Goal: Transaction & Acquisition: Purchase product/service

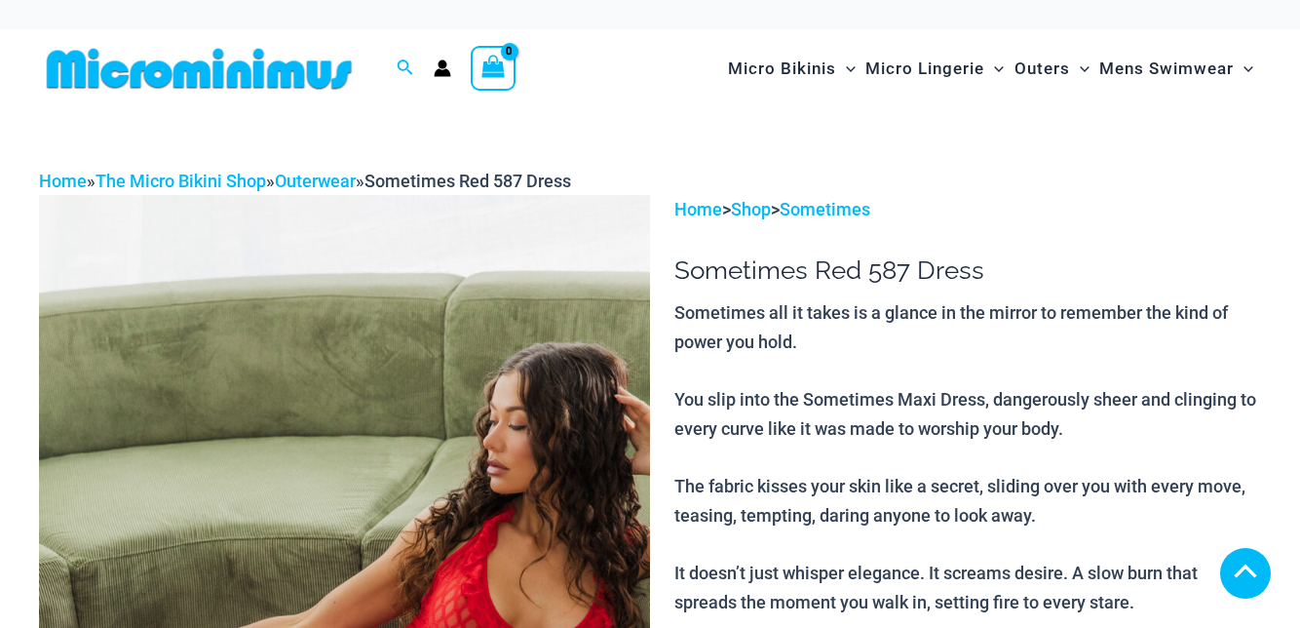
scroll to position [329, 0]
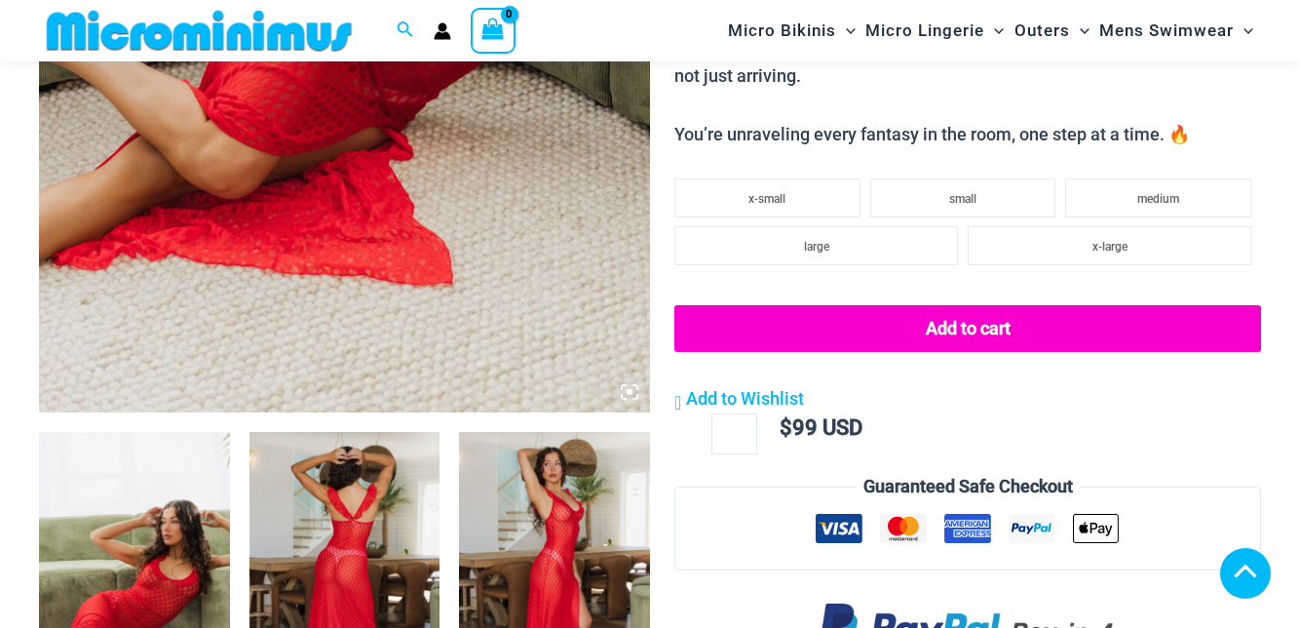
scroll to position [682, 0]
click at [150, 519] on img at bounding box center [134, 575] width 191 height 286
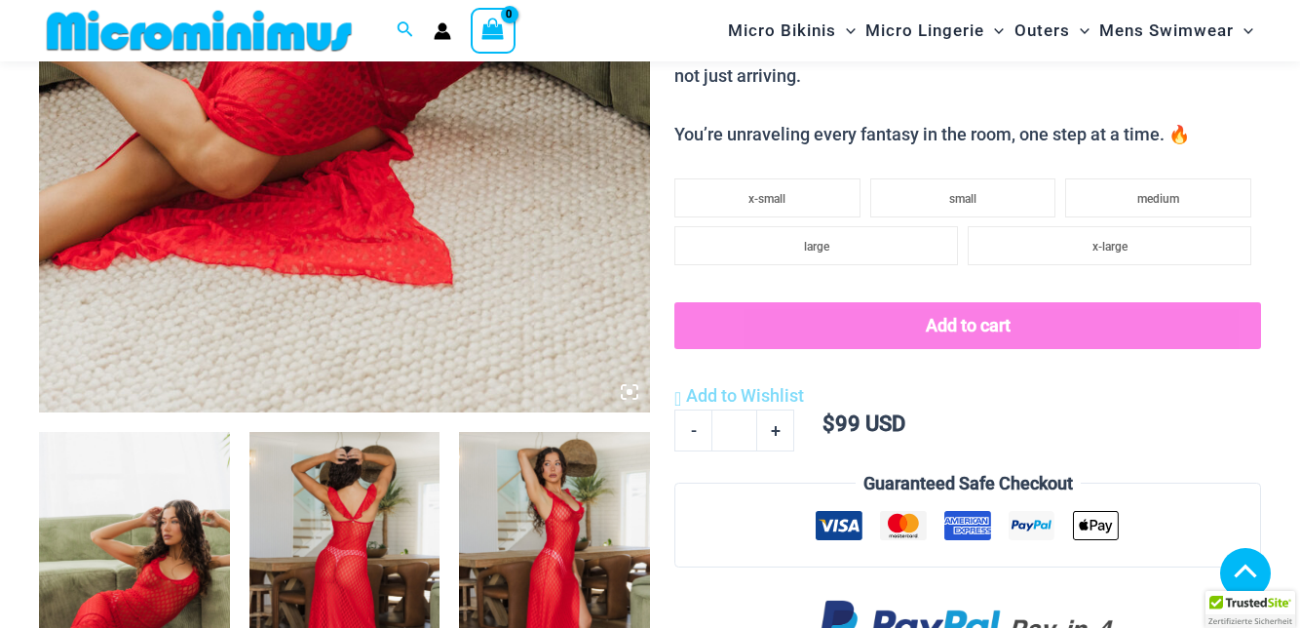
click at [321, 524] on img at bounding box center [345, 575] width 191 height 286
click at [348, 546] on img at bounding box center [345, 575] width 191 height 286
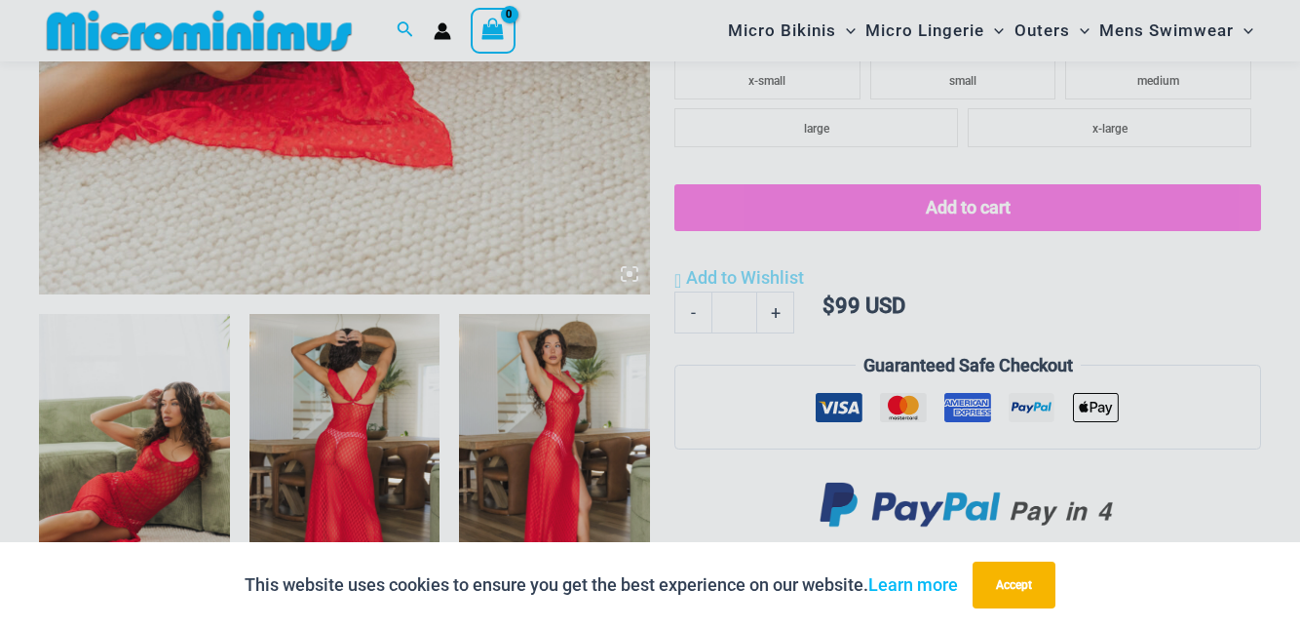
scroll to position [982, 0]
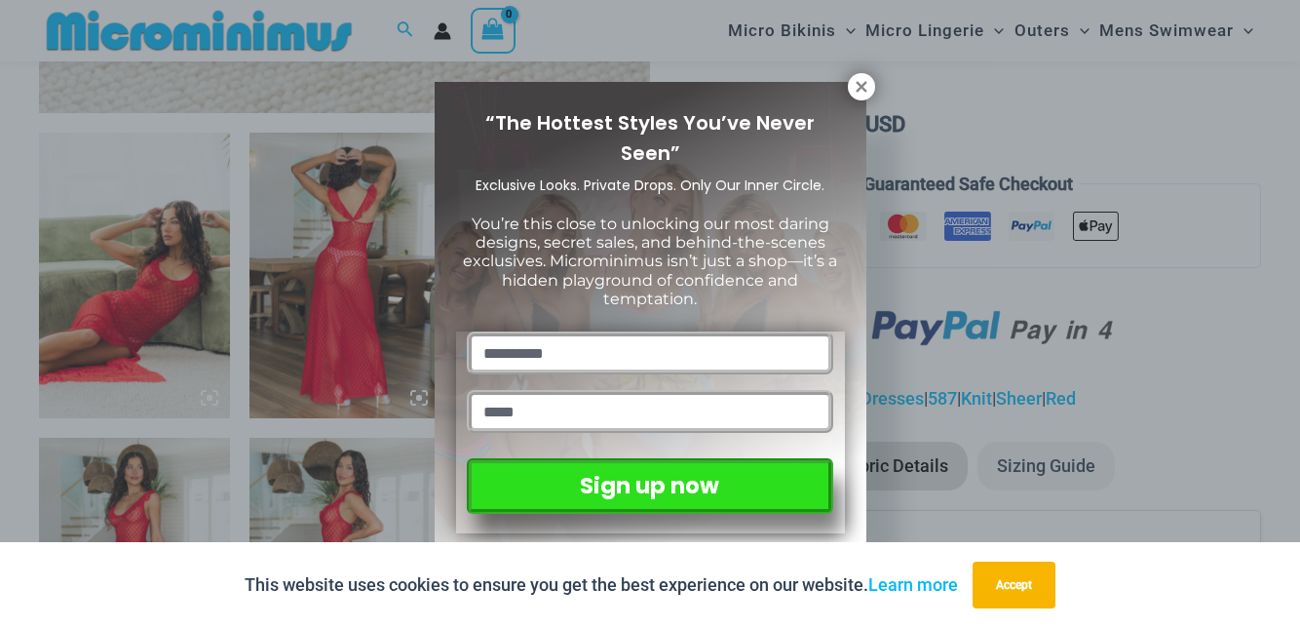
click at [861, 90] on icon at bounding box center [862, 87] width 18 height 18
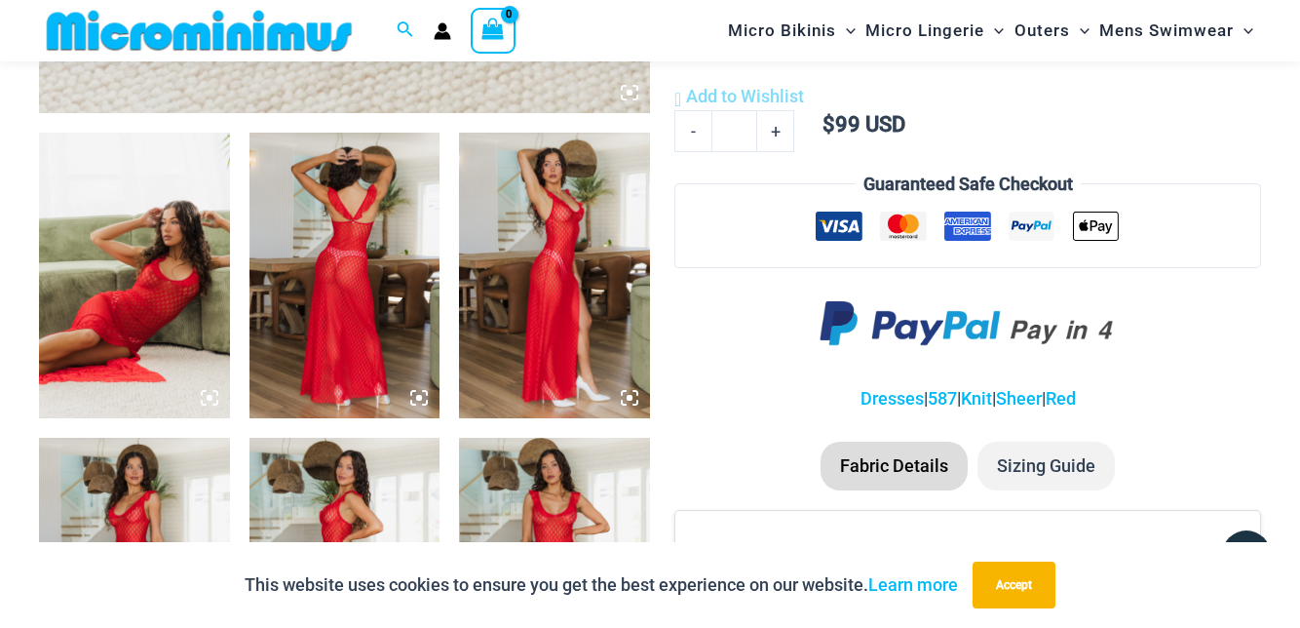
click at [339, 349] on img at bounding box center [345, 276] width 191 height 286
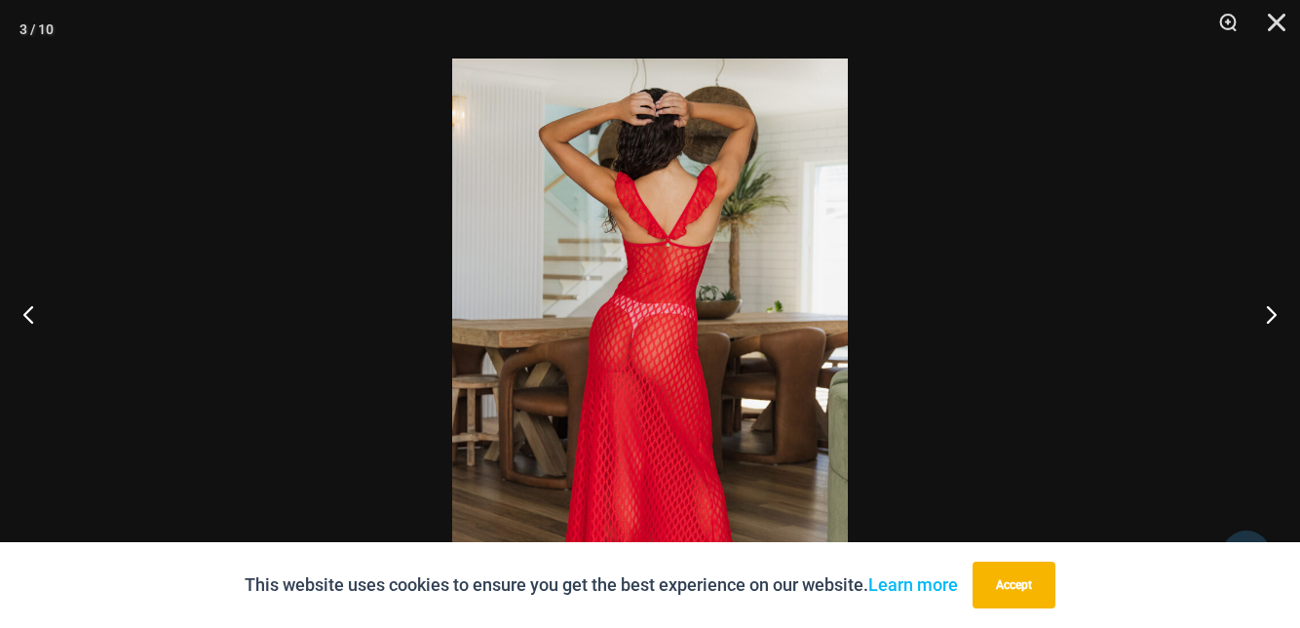
click at [1271, 363] on button "Next" at bounding box center [1263, 313] width 73 height 97
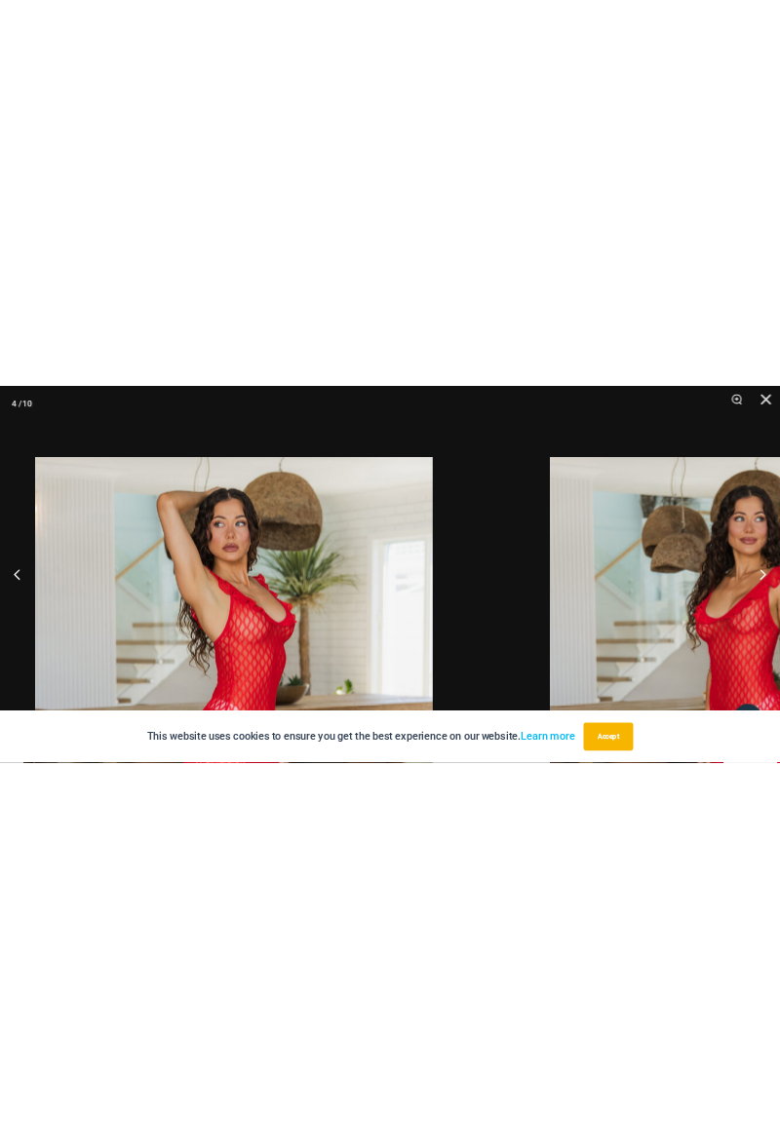
scroll to position [976, 0]
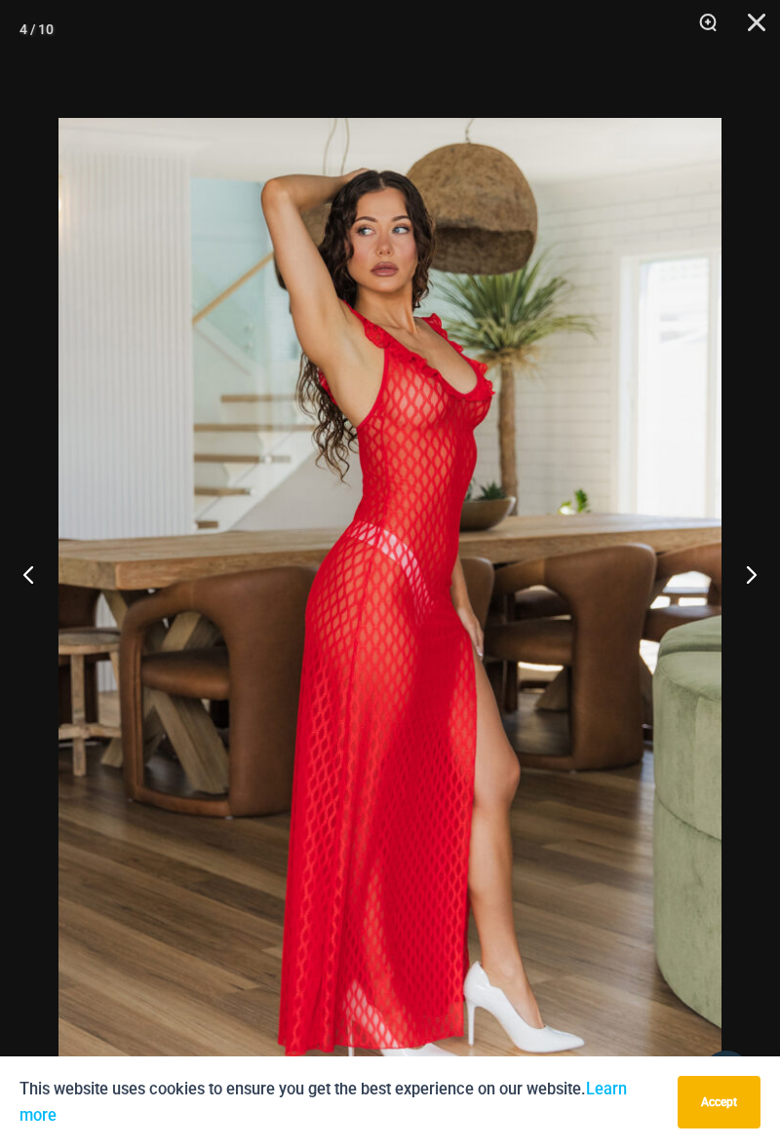
click at [752, 620] on button "Next" at bounding box center [743, 573] width 73 height 97
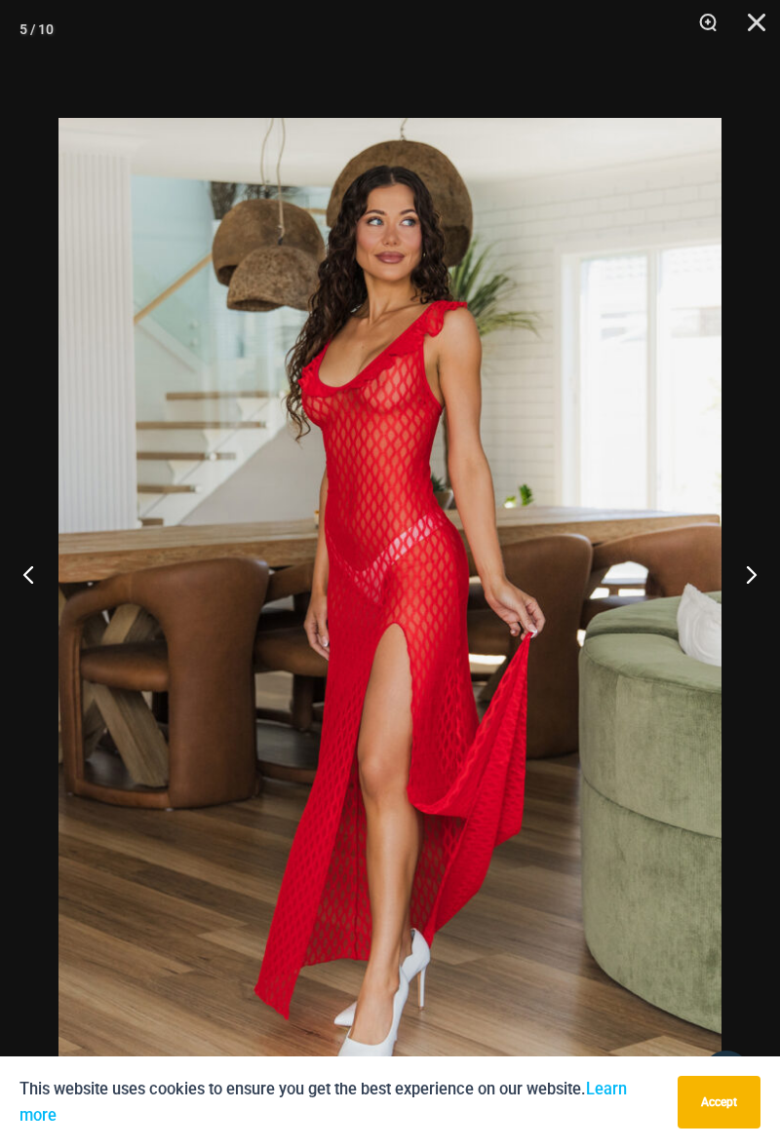
click at [755, 618] on button "Next" at bounding box center [743, 573] width 73 height 97
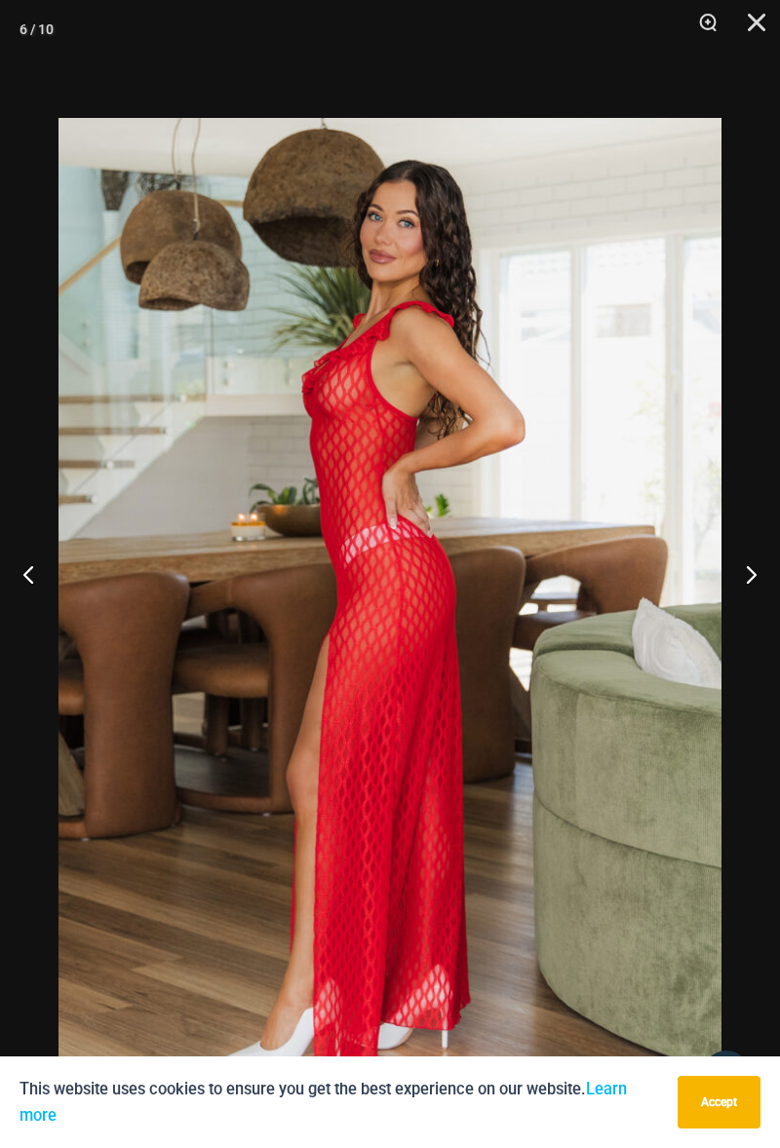
click at [754, 620] on button "Next" at bounding box center [743, 573] width 73 height 97
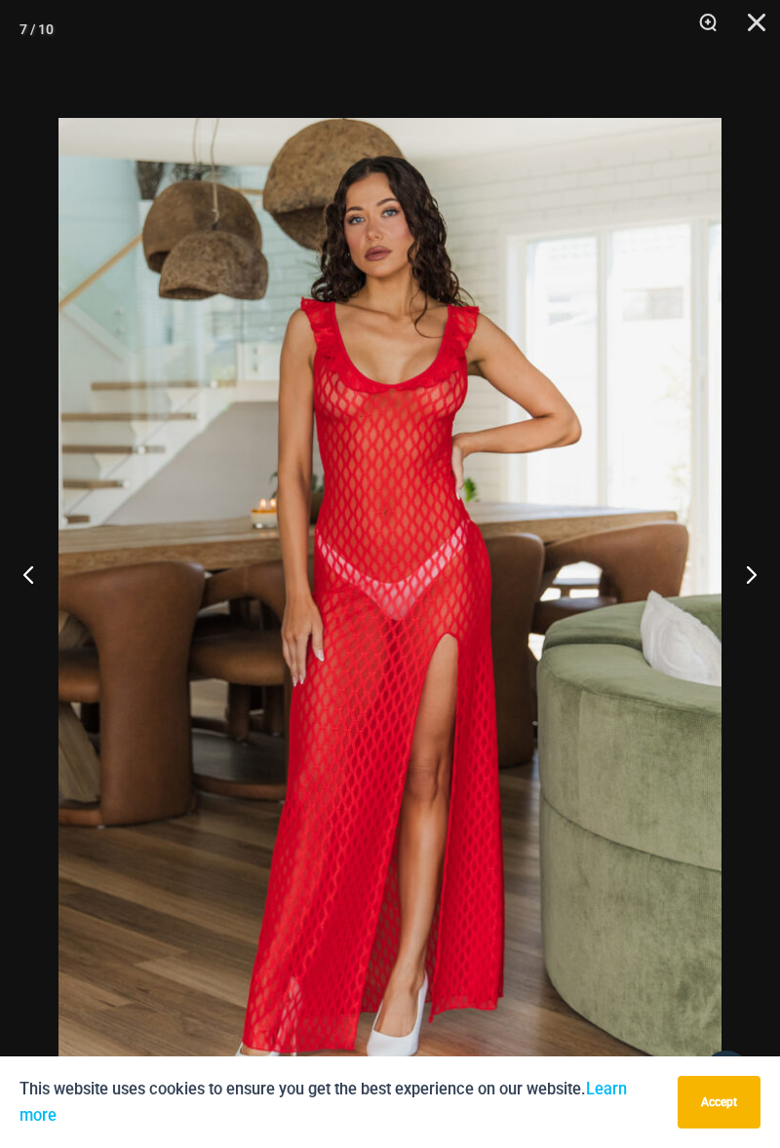
click at [758, 623] on button "Next" at bounding box center [743, 573] width 73 height 97
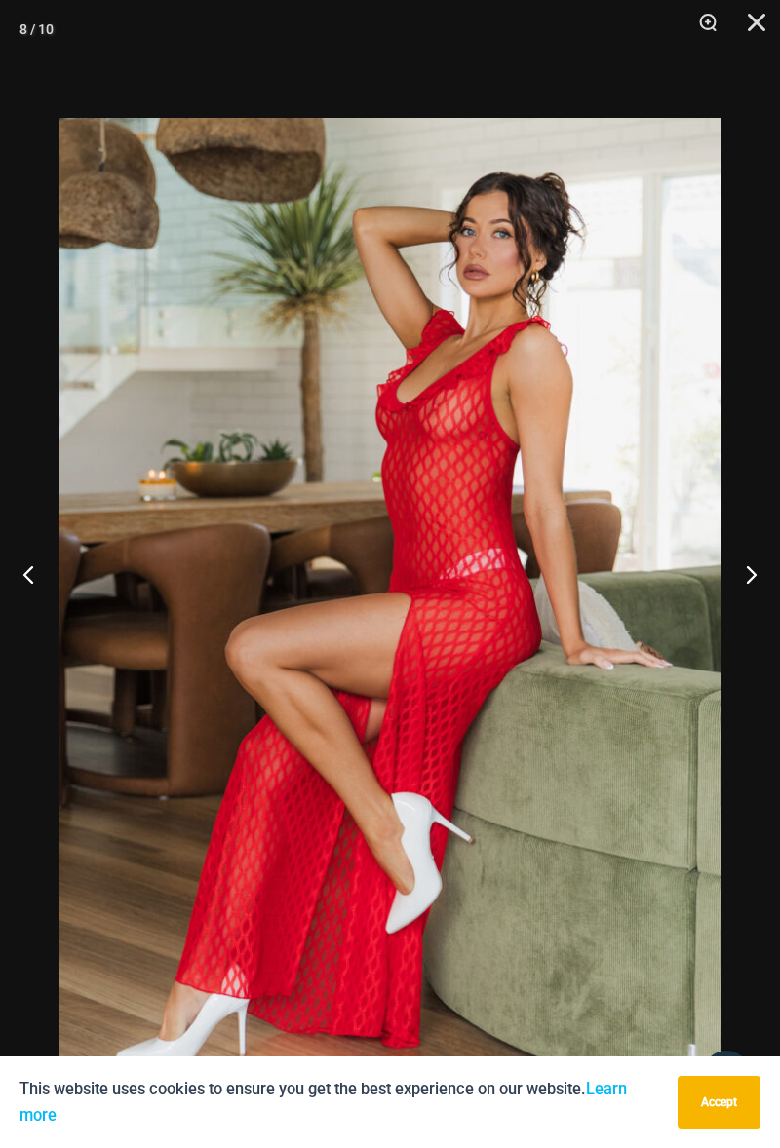
click at [755, 623] on button "Next" at bounding box center [743, 573] width 73 height 97
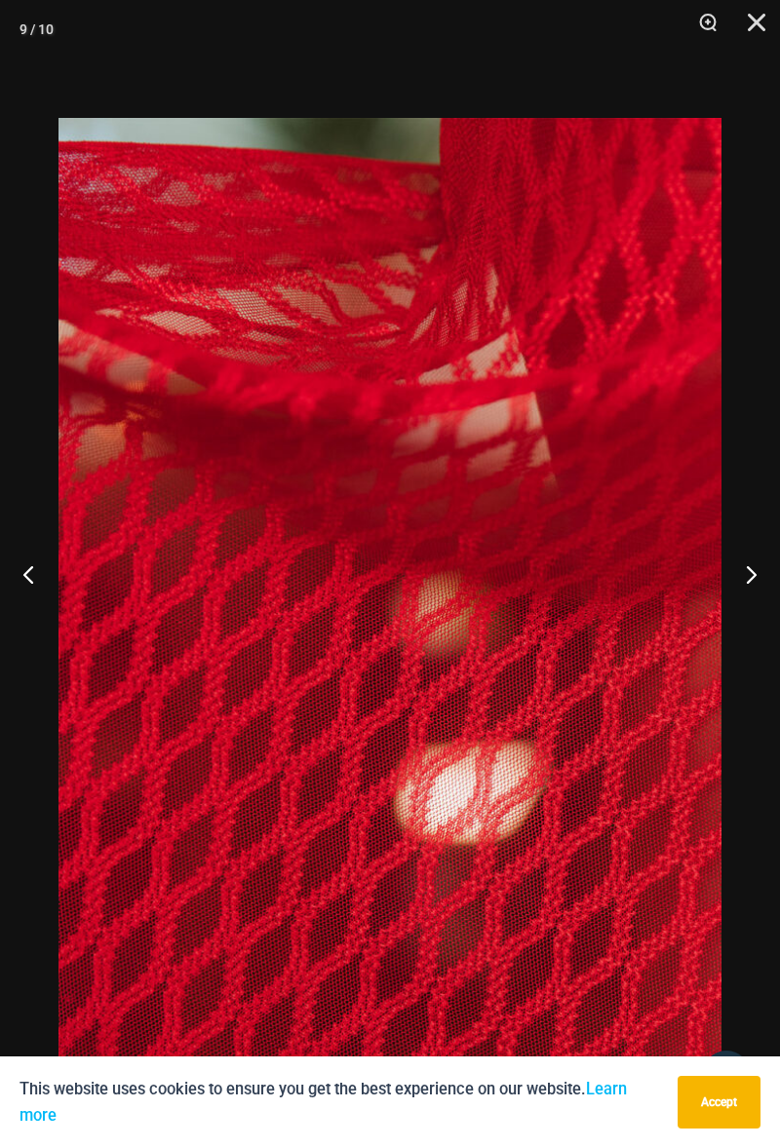
click at [755, 623] on button "Next" at bounding box center [743, 573] width 73 height 97
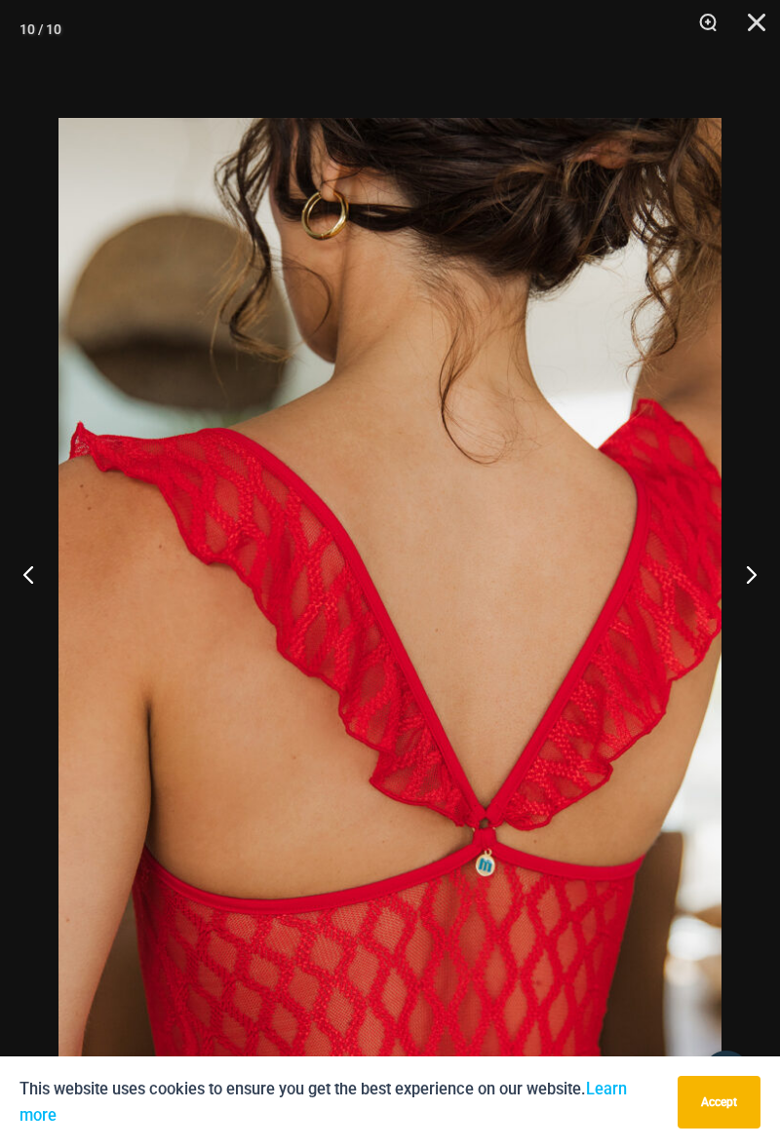
click at [753, 623] on button "Next" at bounding box center [743, 573] width 73 height 97
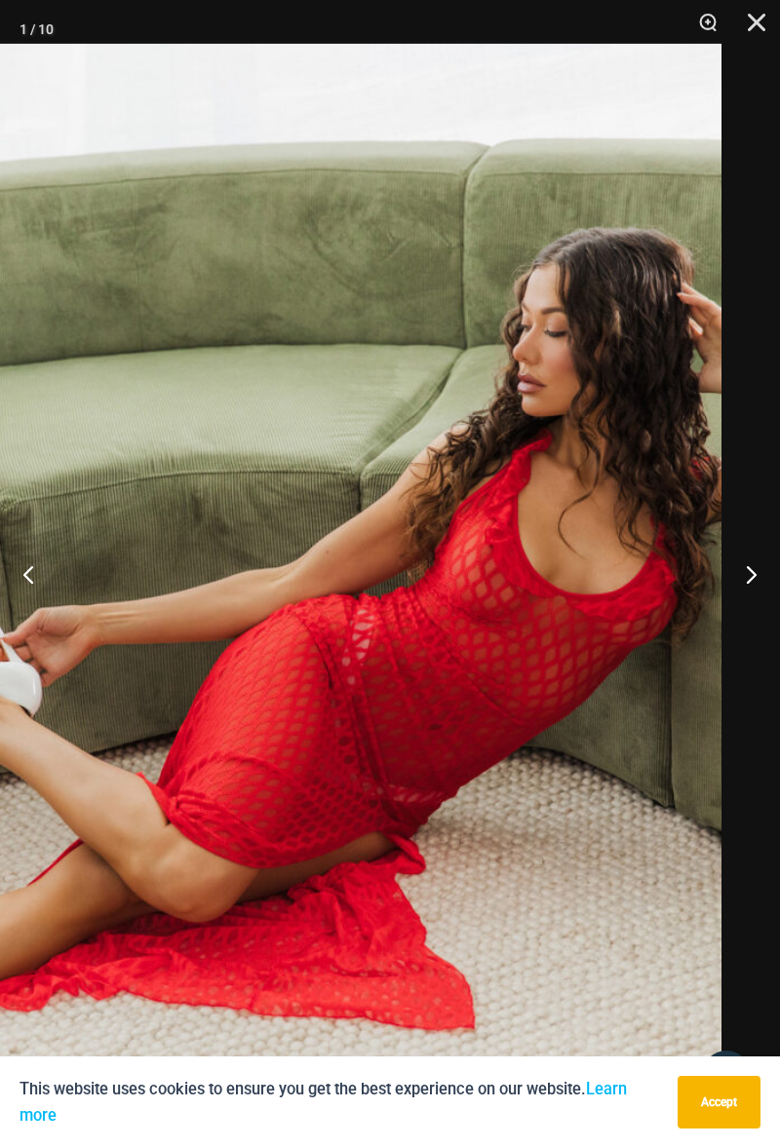
click at [744, 623] on button "Next" at bounding box center [743, 573] width 73 height 97
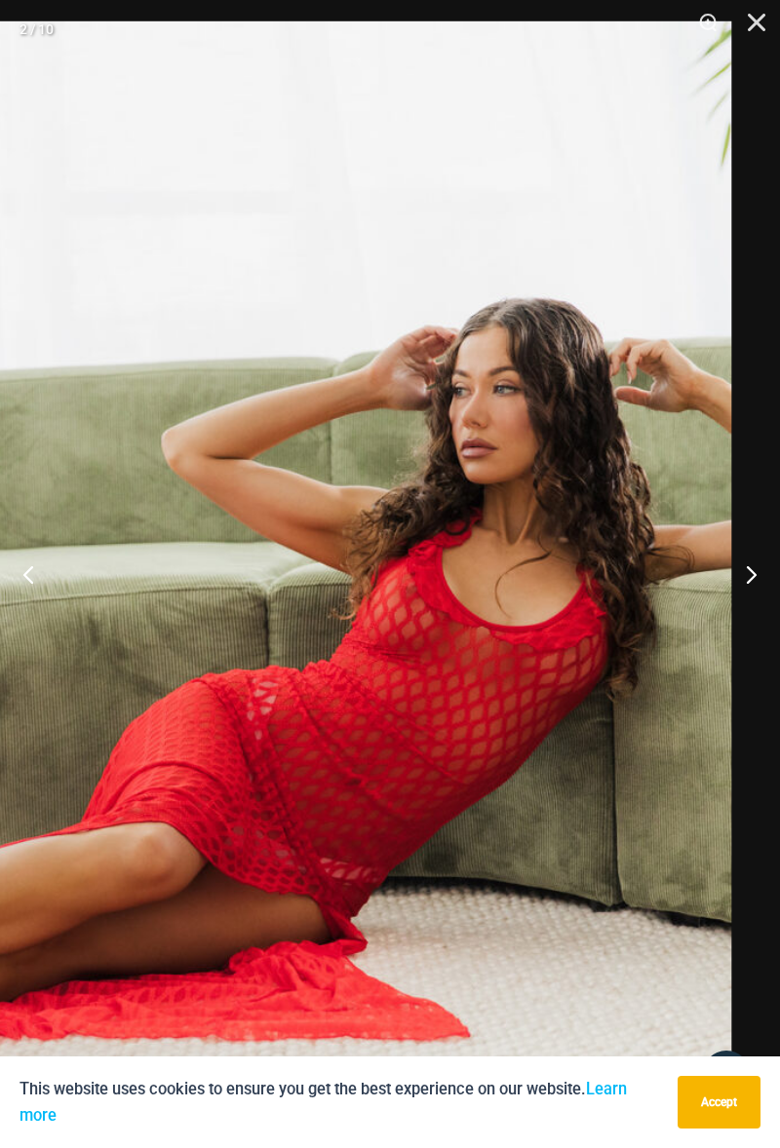
click at [753, 623] on button "Next" at bounding box center [743, 573] width 73 height 97
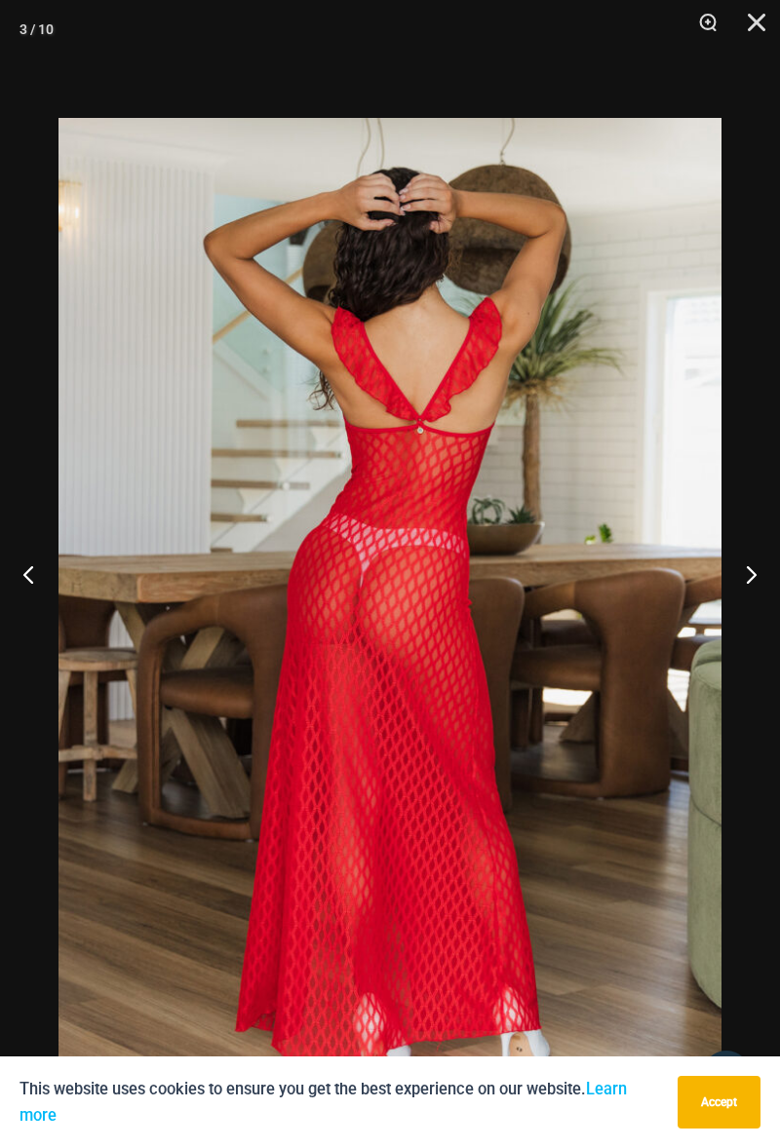
click at [757, 623] on button "Next" at bounding box center [743, 573] width 73 height 97
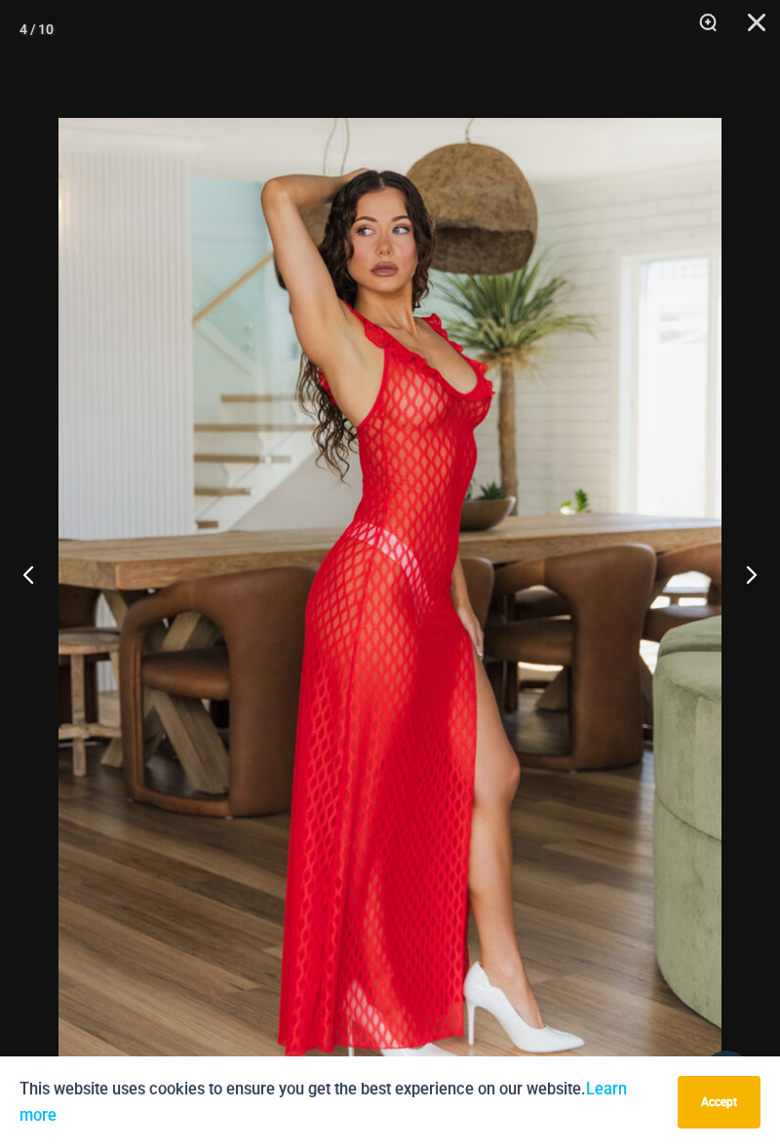
click at [754, 622] on button "Next" at bounding box center [743, 573] width 73 height 97
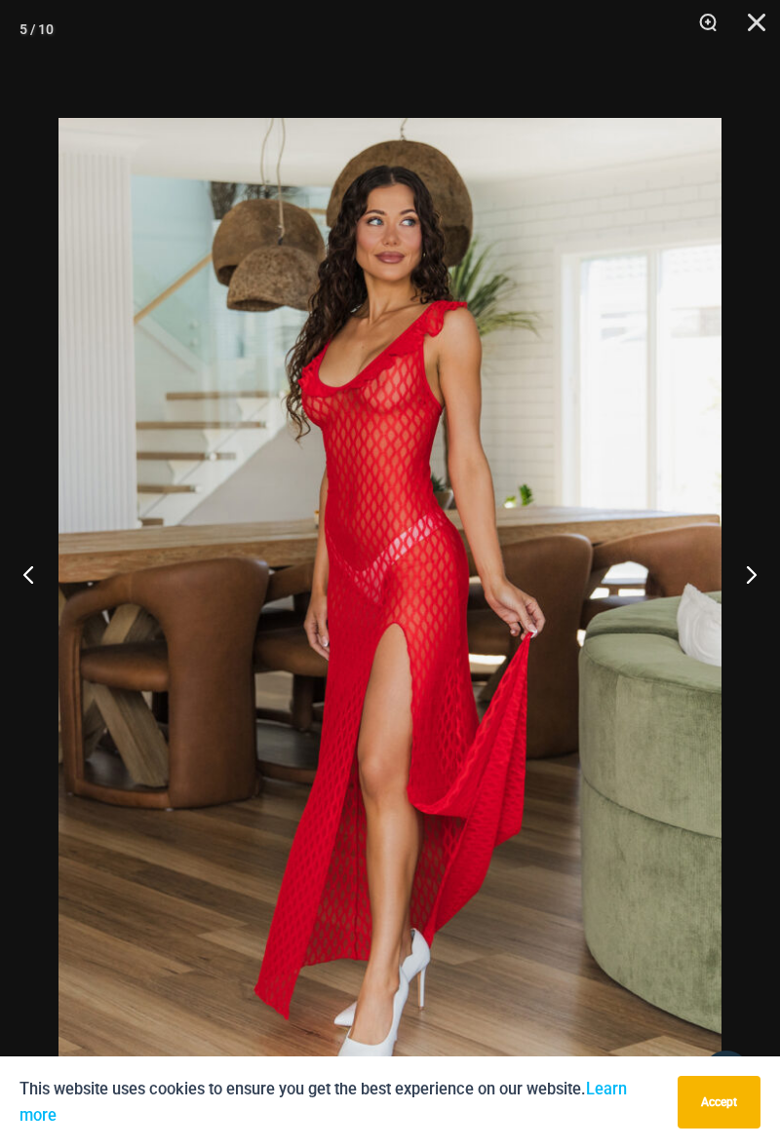
click at [752, 623] on button "Next" at bounding box center [743, 573] width 73 height 97
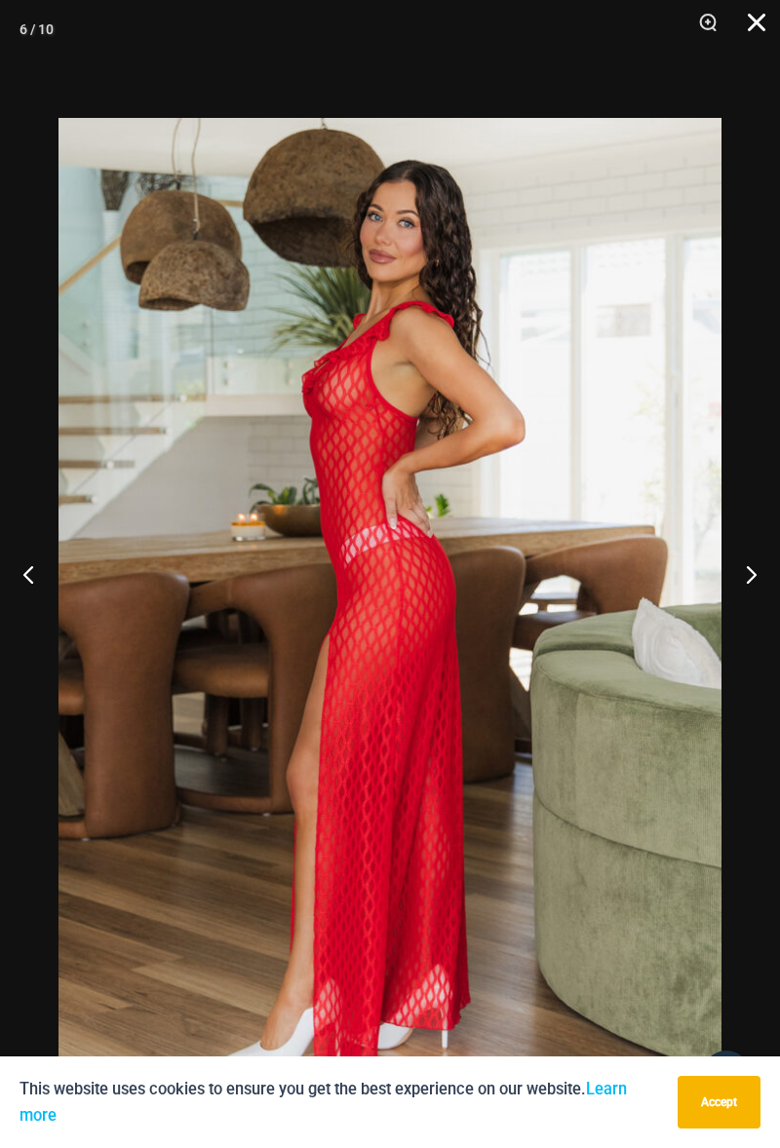
click at [755, 33] on button "Close" at bounding box center [749, 29] width 49 height 58
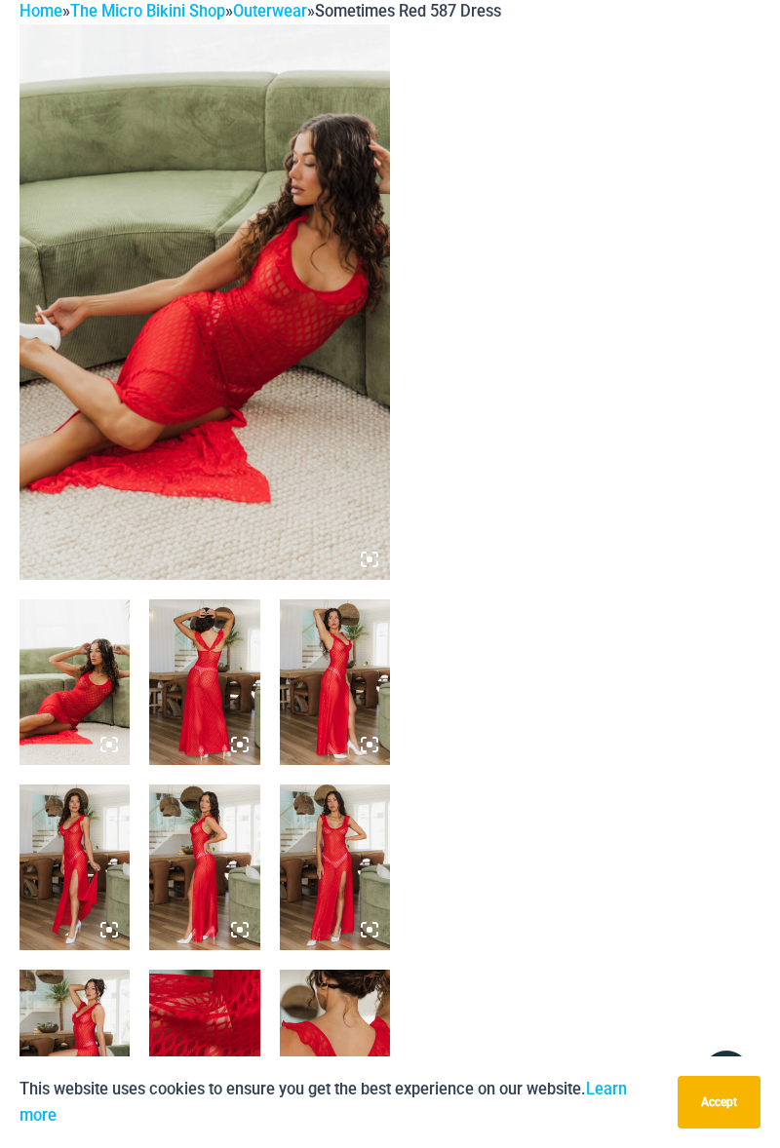
scroll to position [0, 0]
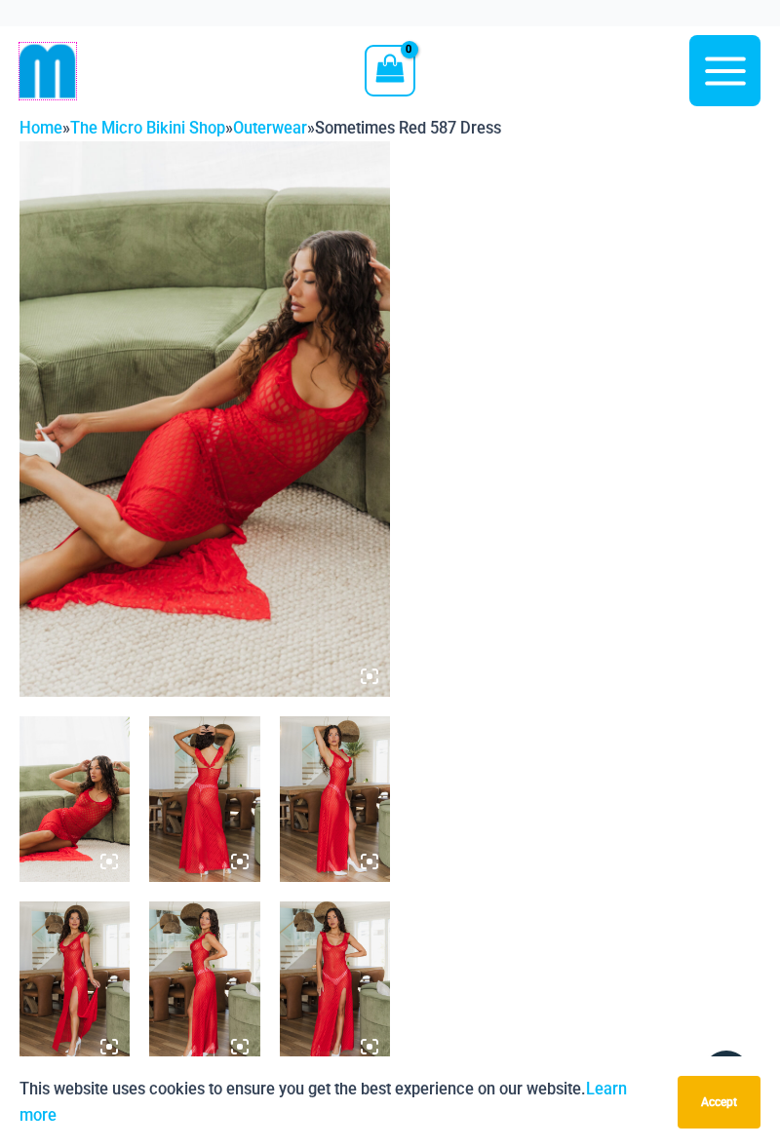
click at [51, 70] on img at bounding box center [47, 71] width 57 height 57
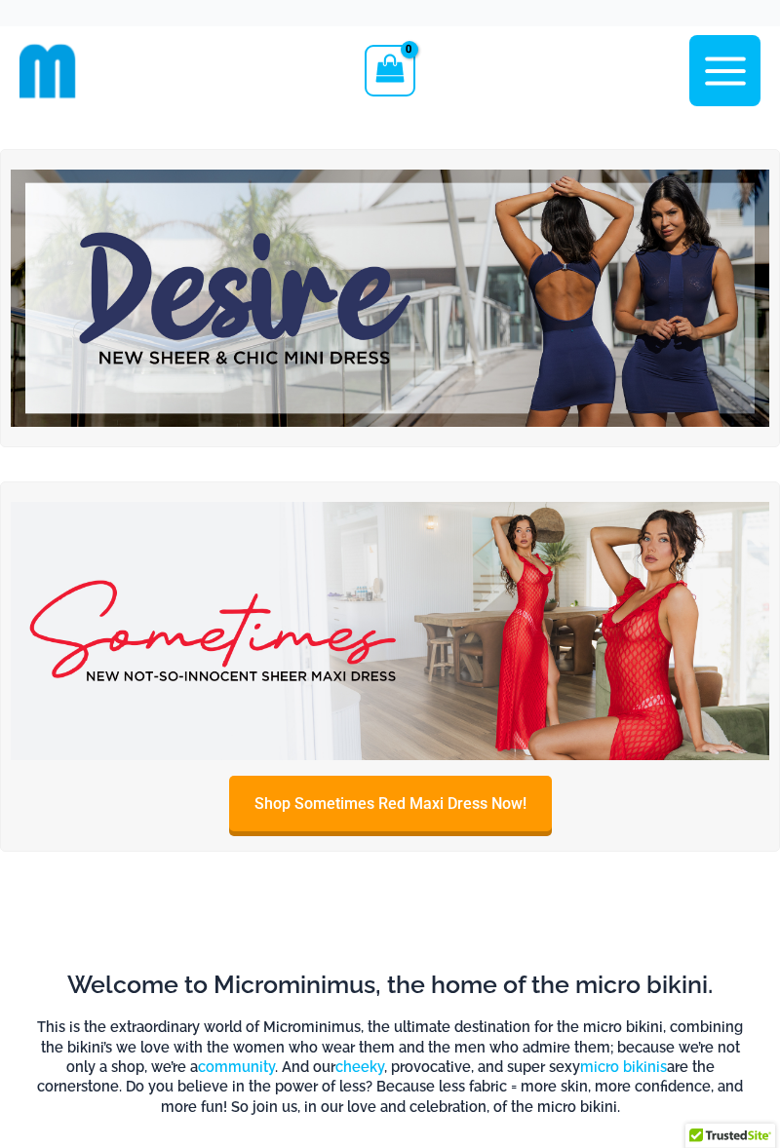
click at [641, 330] on img at bounding box center [390, 298] width 758 height 257
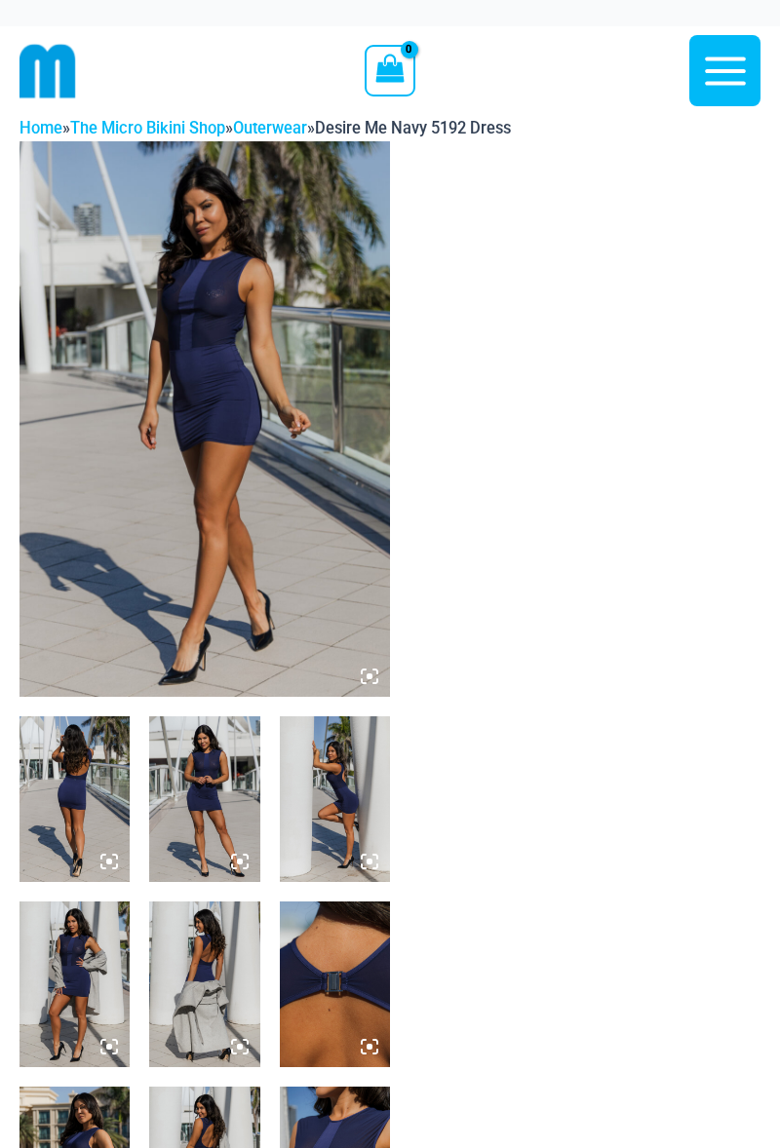
click at [70, 787] on img at bounding box center [74, 799] width 110 height 166
click at [219, 791] on img at bounding box center [204, 799] width 110 height 166
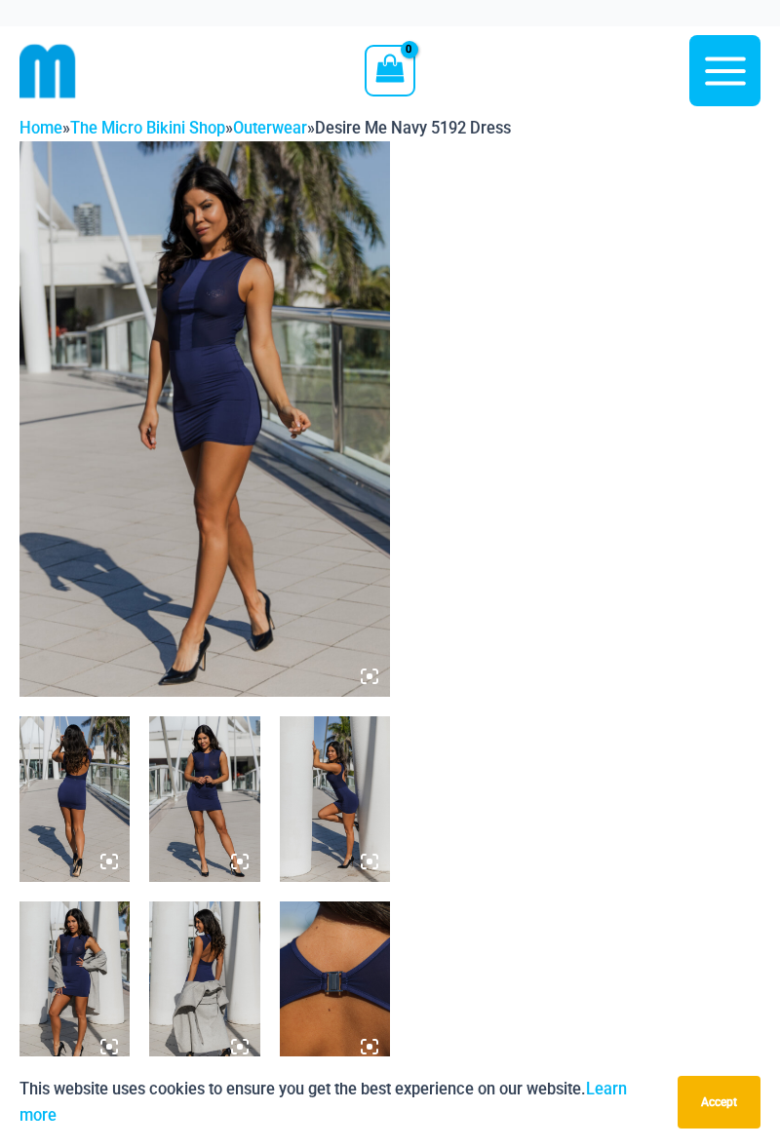
click at [218, 782] on img at bounding box center [204, 799] width 110 height 166
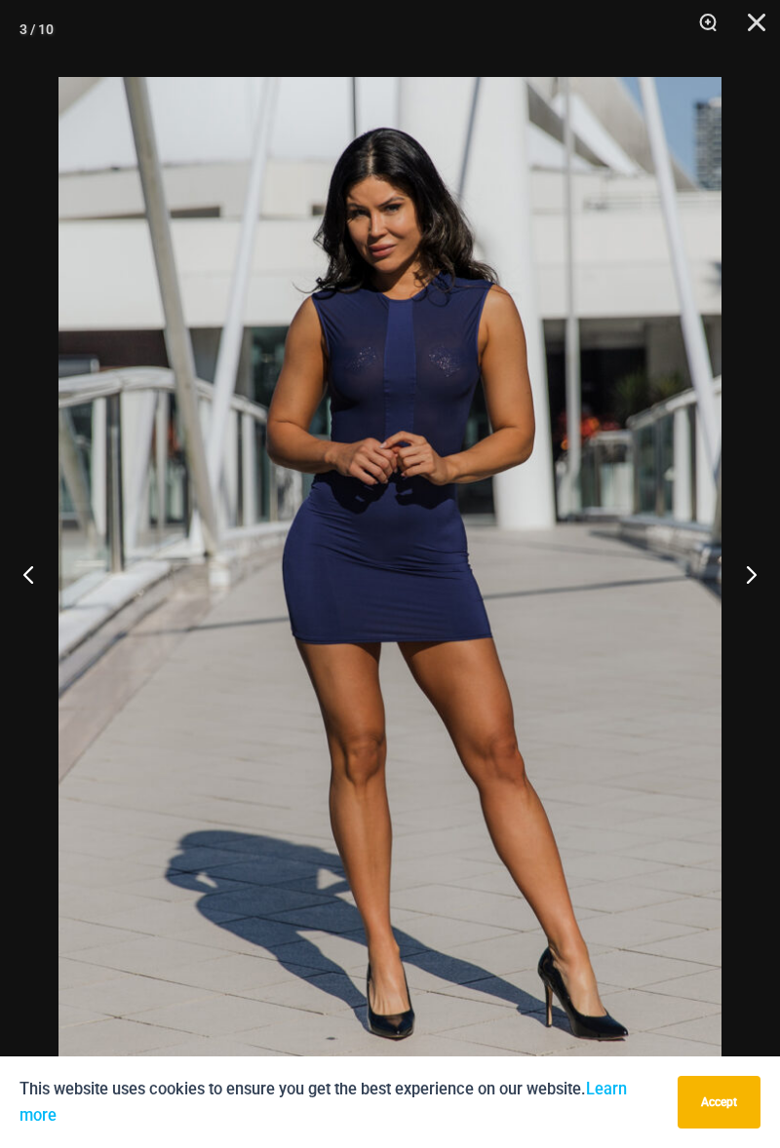
click at [755, 573] on button "Next" at bounding box center [743, 573] width 73 height 97
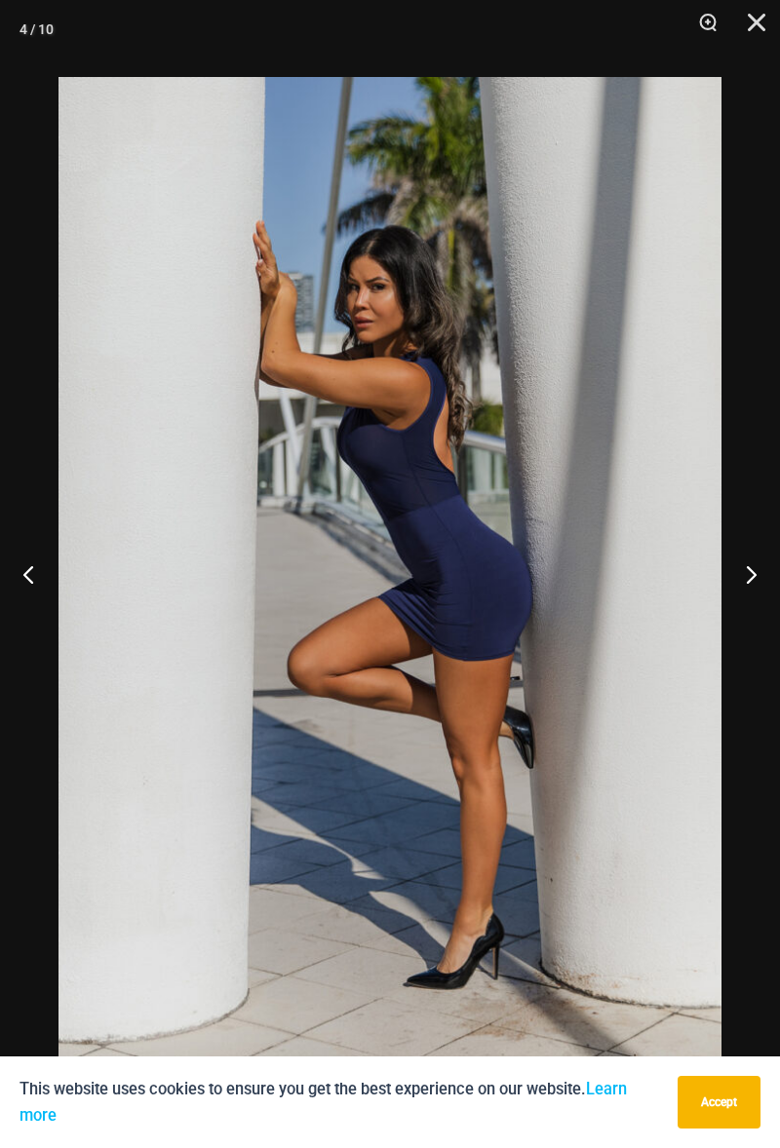
click at [755, 599] on button "Next" at bounding box center [743, 573] width 73 height 97
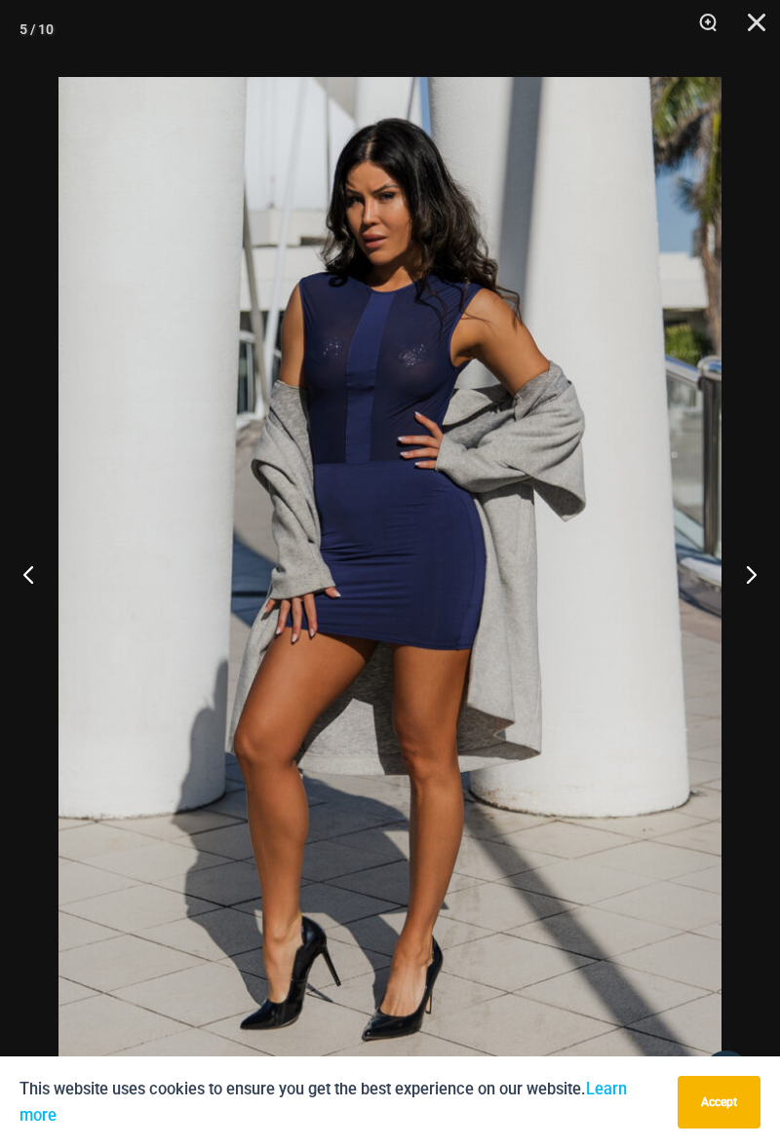
click at [760, 585] on button "Next" at bounding box center [743, 573] width 73 height 97
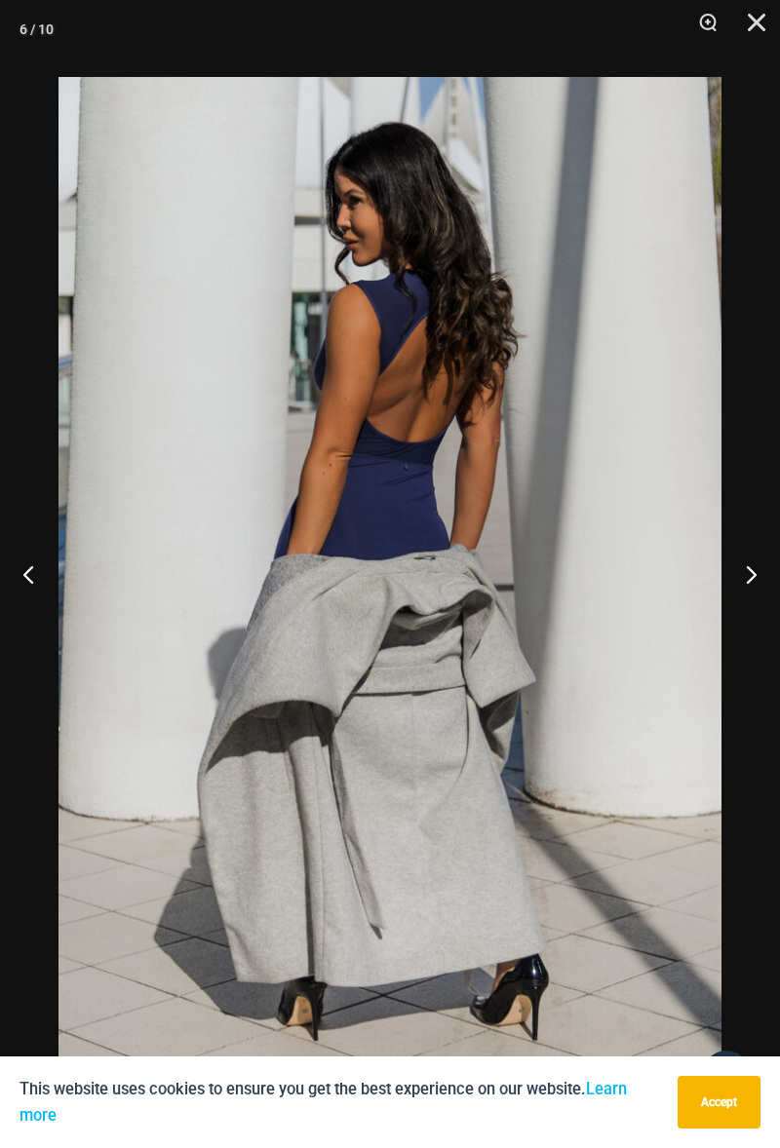
click at [760, 585] on button "Next" at bounding box center [743, 573] width 73 height 97
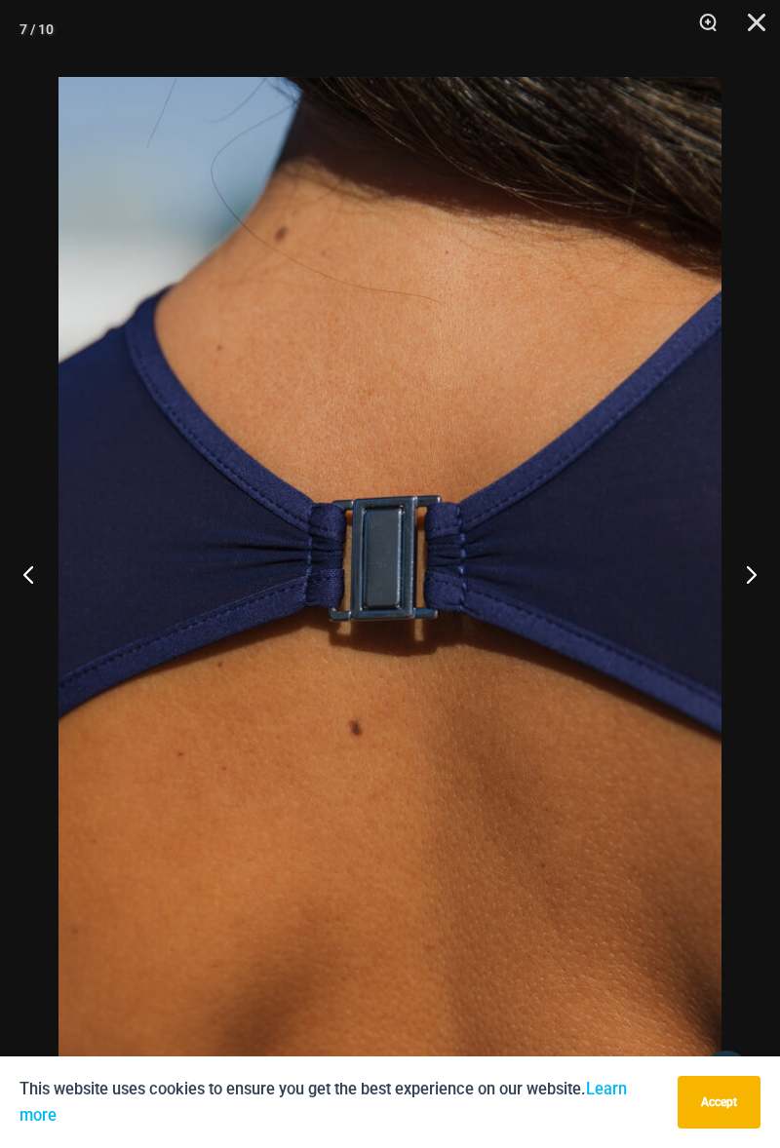
click at [756, 581] on button "Next" at bounding box center [743, 573] width 73 height 97
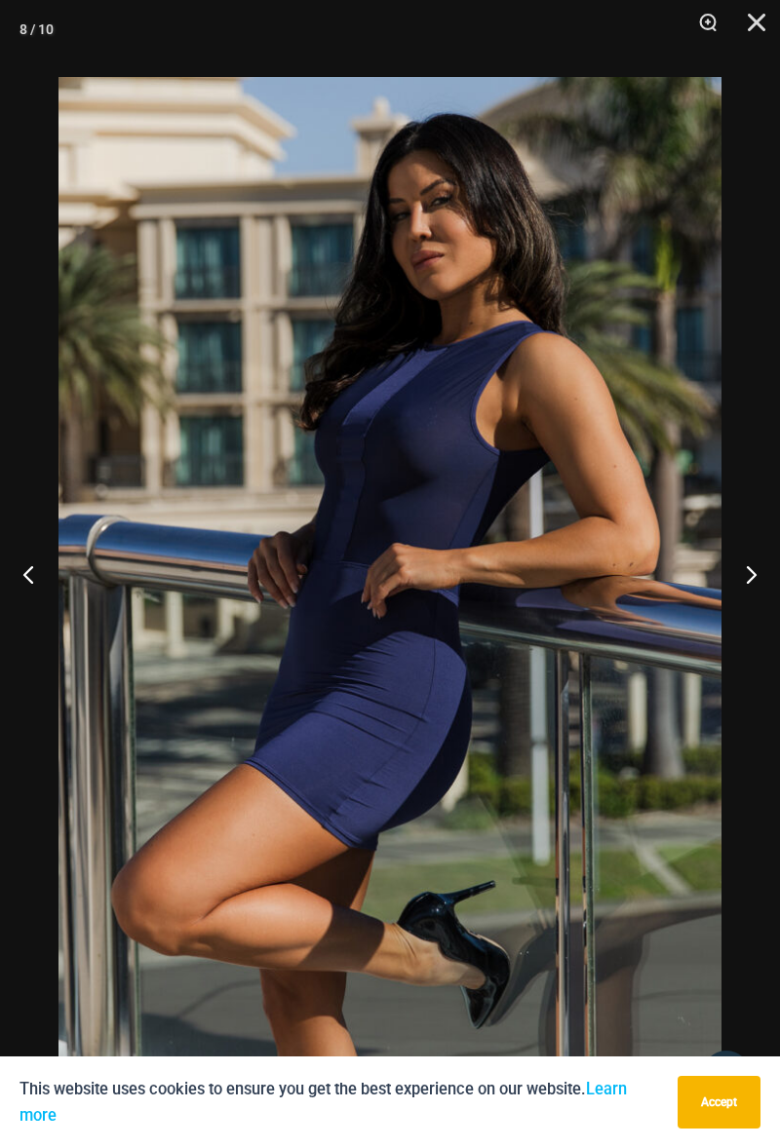
click at [755, 591] on button "Next" at bounding box center [743, 573] width 73 height 97
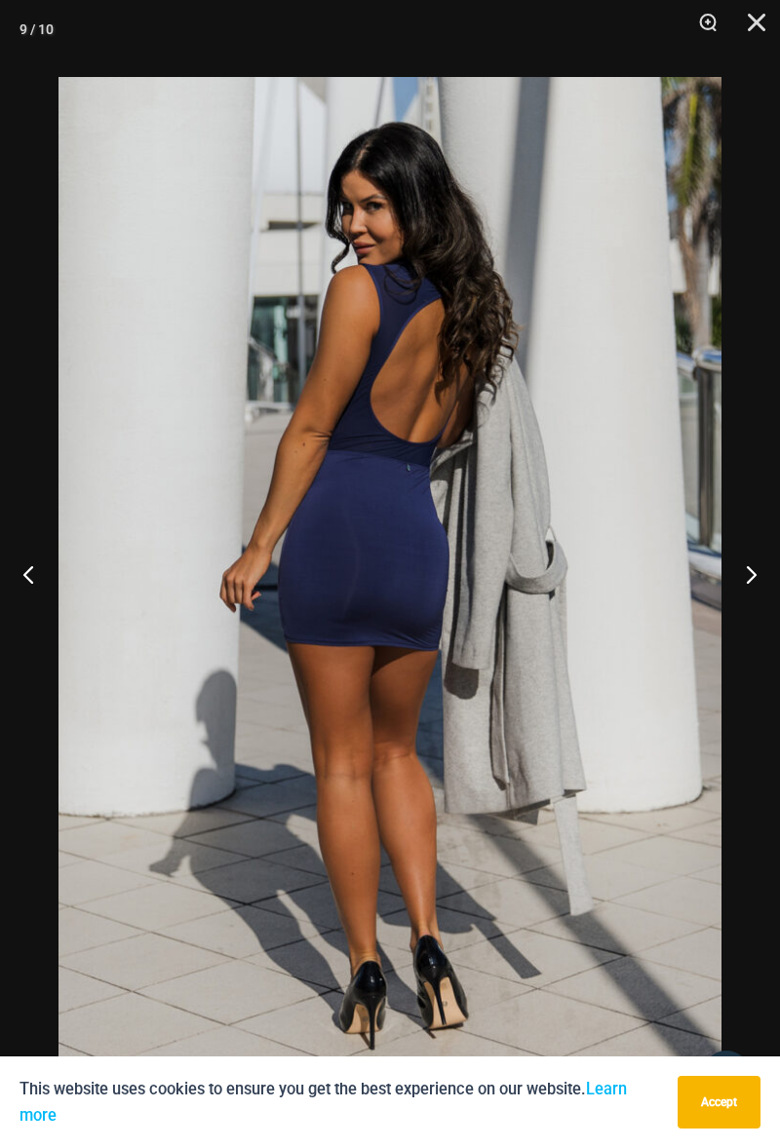
click at [755, 593] on button "Next" at bounding box center [743, 573] width 73 height 97
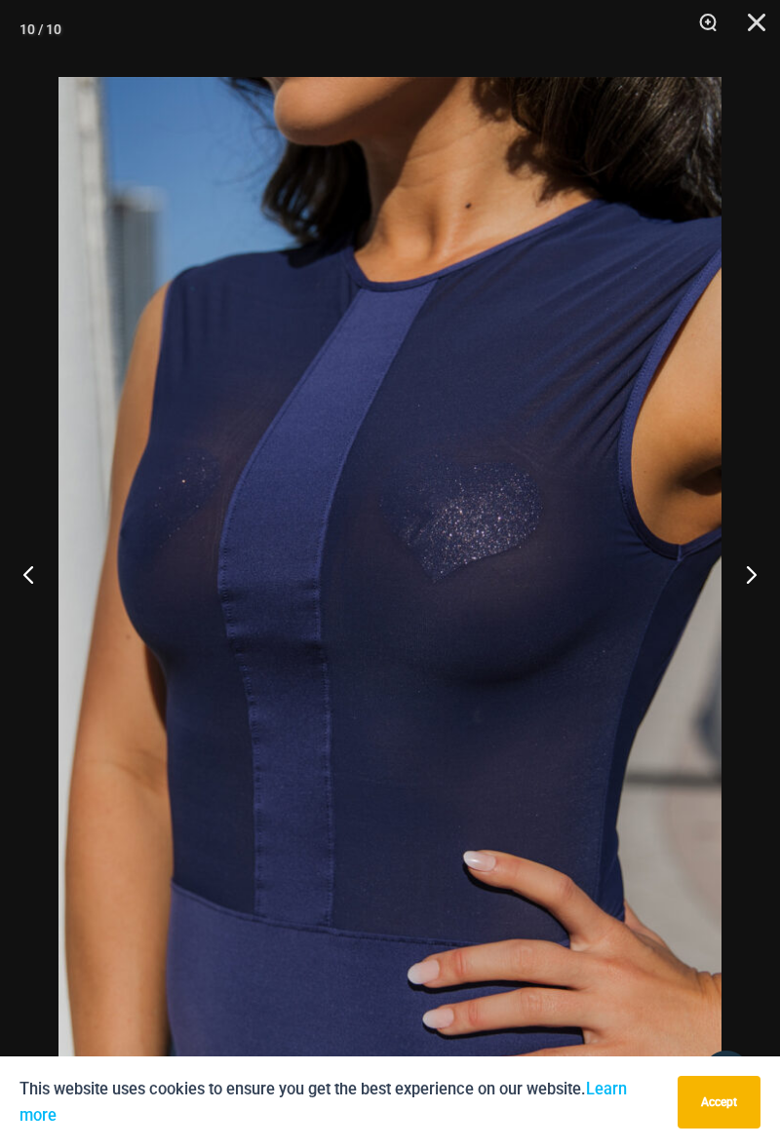
click at [758, 584] on button "Next" at bounding box center [743, 573] width 73 height 97
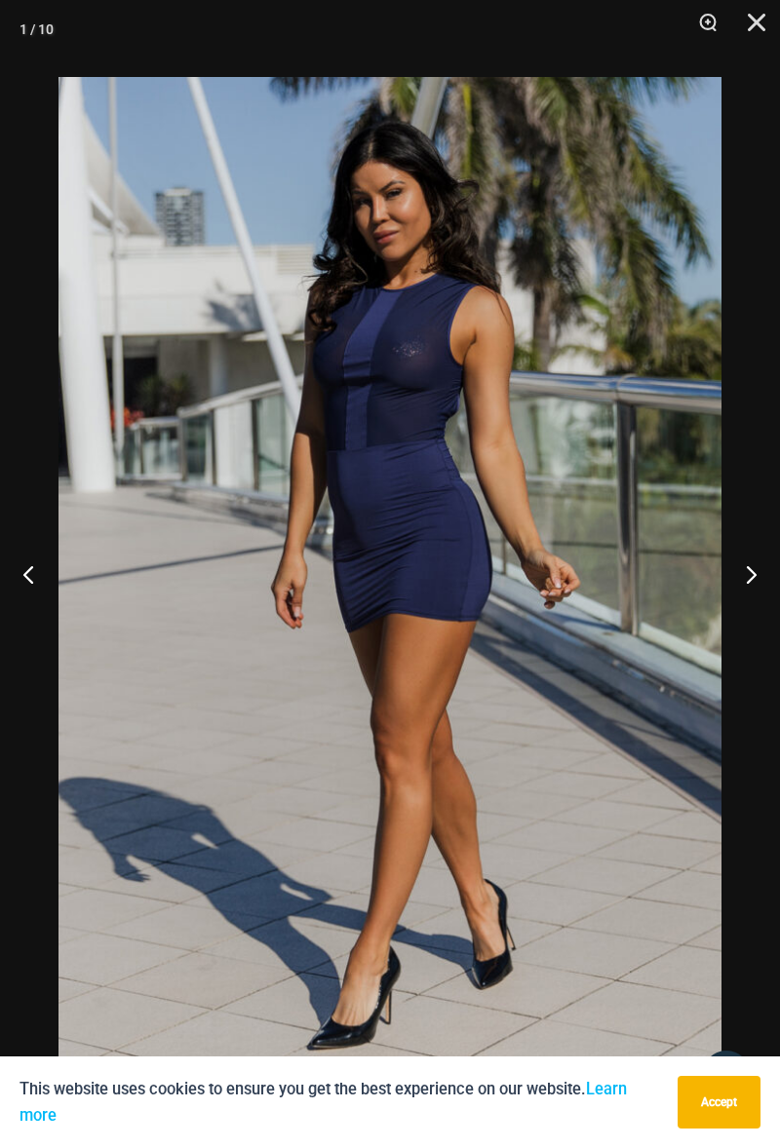
click at [758, 585] on button "Next" at bounding box center [743, 573] width 73 height 97
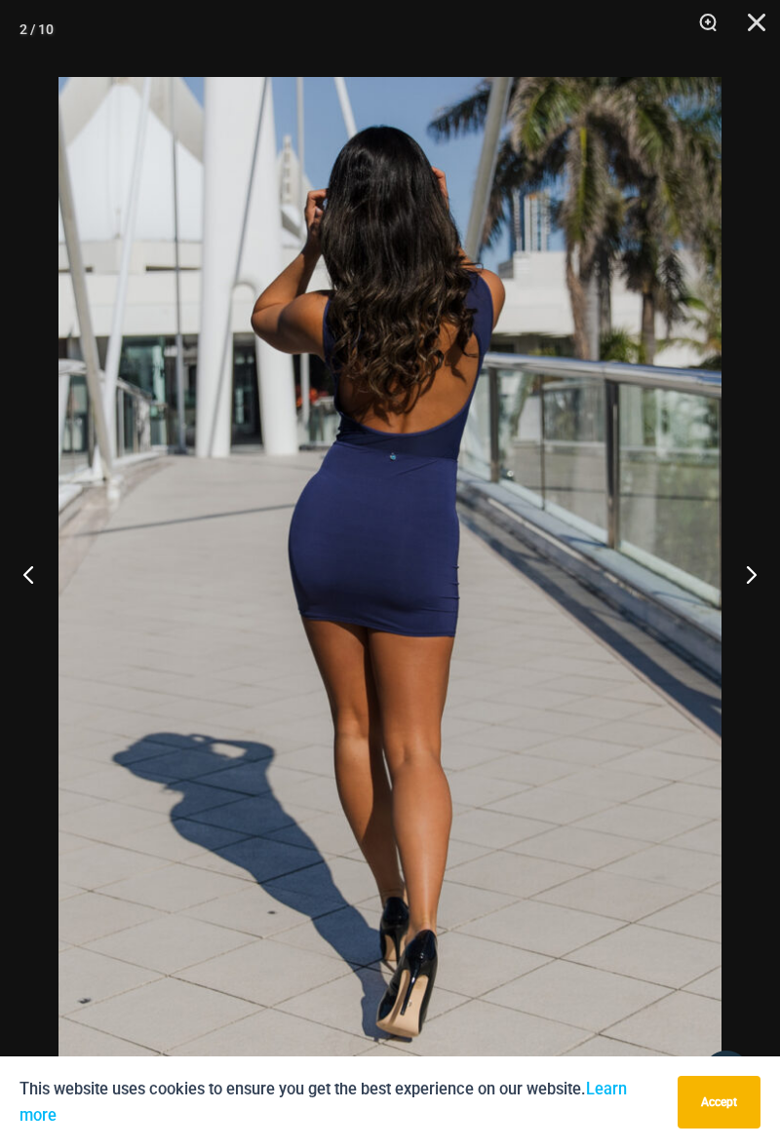
click at [756, 582] on button "Next" at bounding box center [743, 573] width 73 height 97
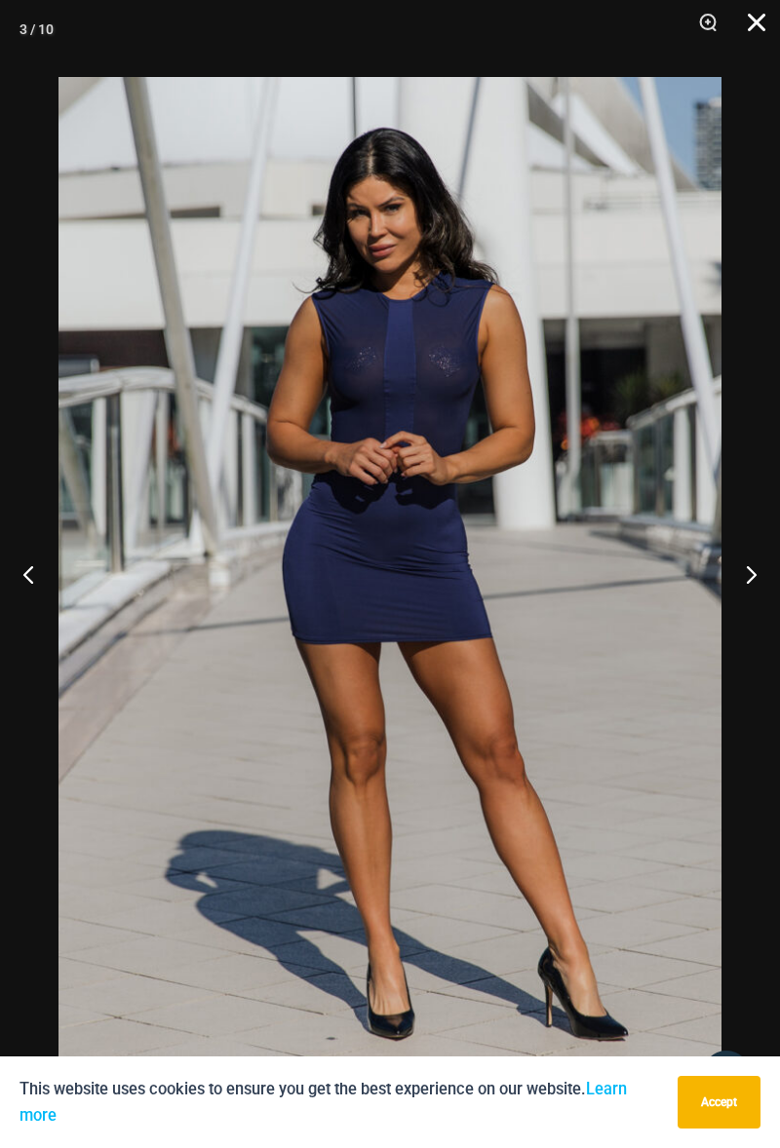
click at [757, 27] on button "Close" at bounding box center [749, 29] width 49 height 58
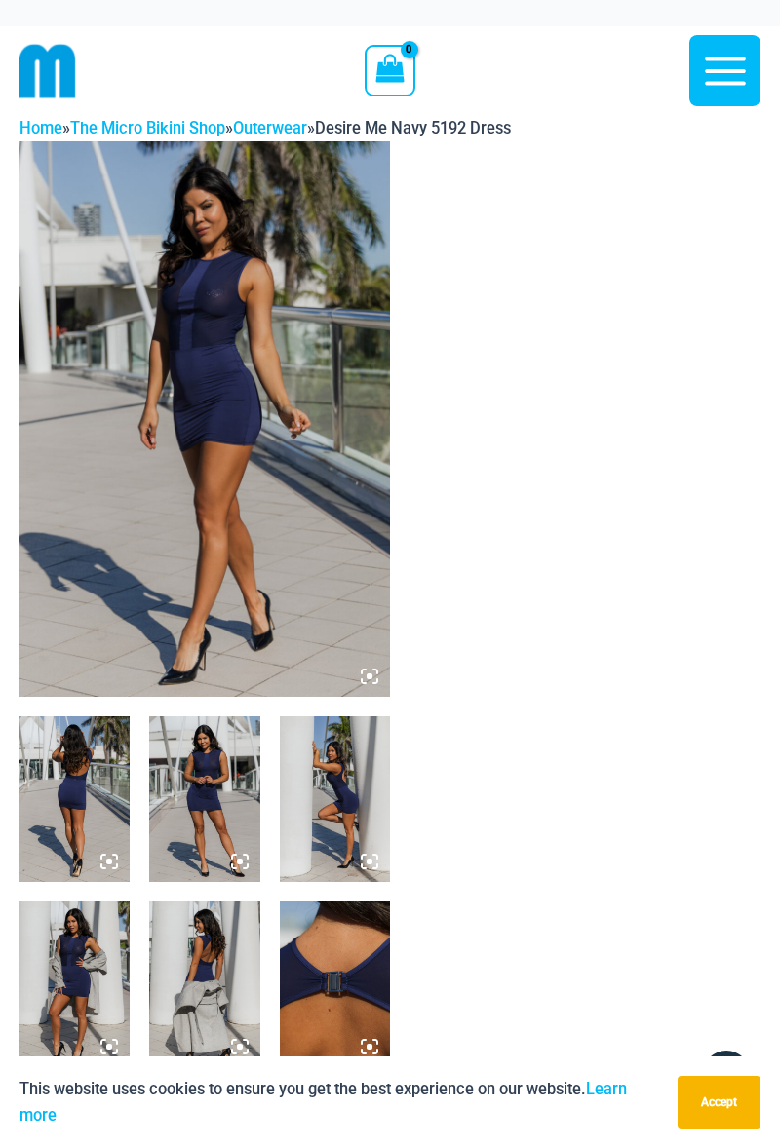
click at [719, 78] on icon "button" at bounding box center [725, 71] width 49 height 49
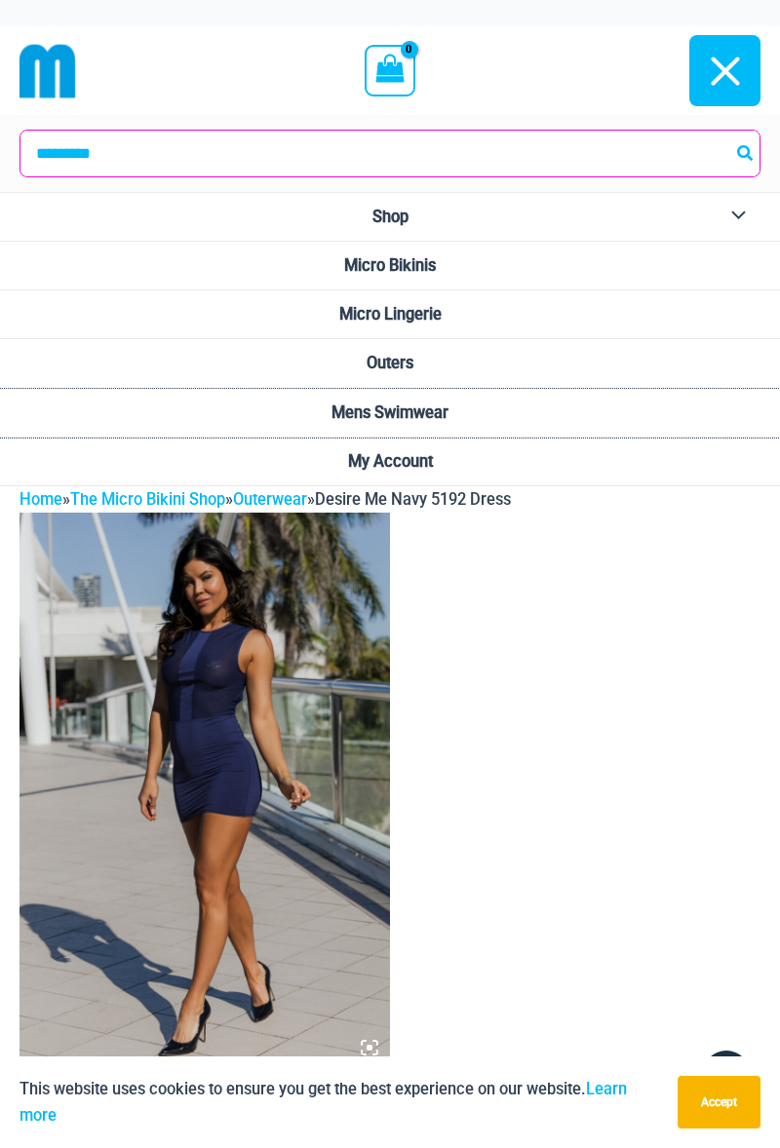
click at [427, 415] on span "Mens Swimwear" at bounding box center [389, 413] width 117 height 19
